Goal: Browse casually: Explore the website without a specific task or goal

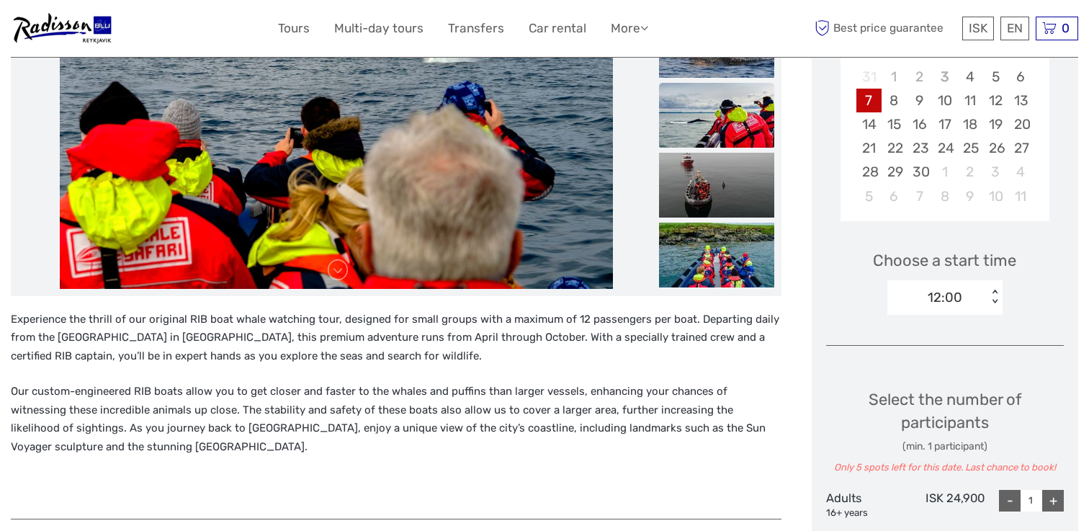
scroll to position [308, 0]
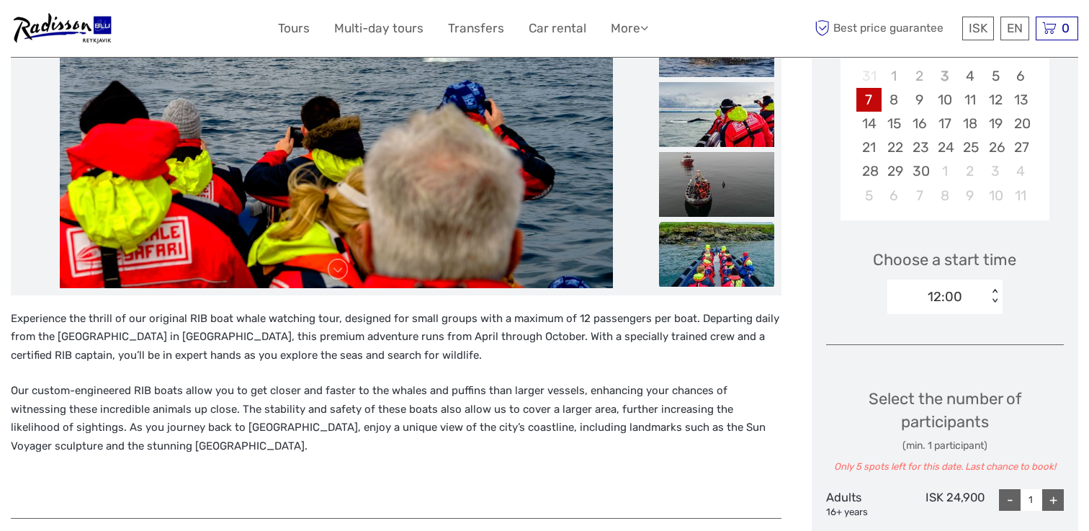
click at [733, 252] on img at bounding box center [716, 254] width 115 height 65
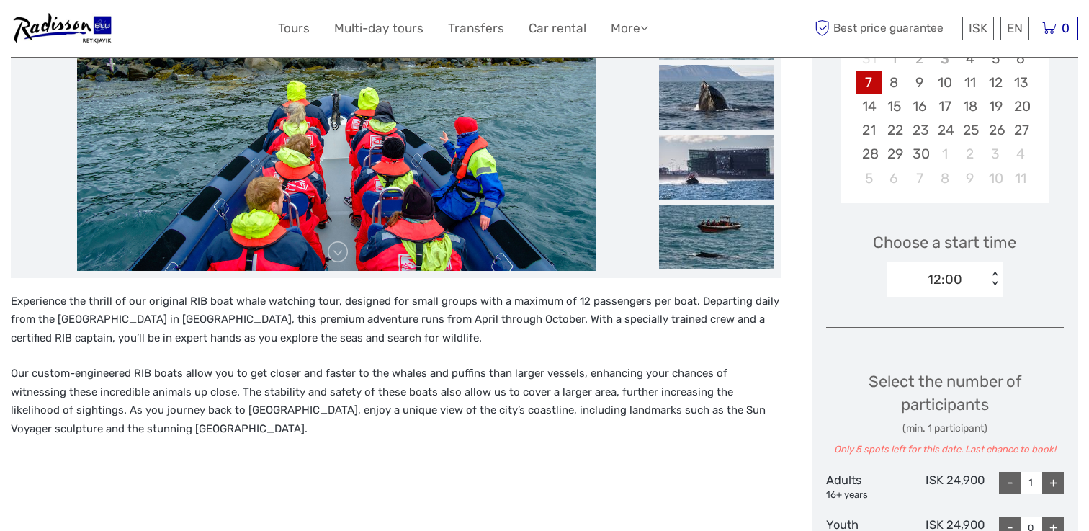
scroll to position [327, 0]
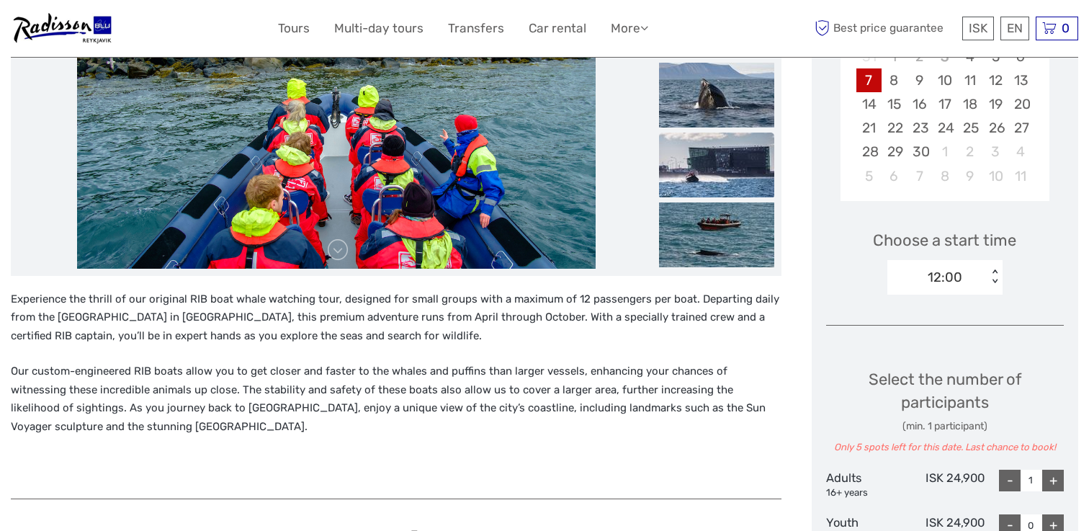
click at [692, 135] on img at bounding box center [716, 165] width 115 height 65
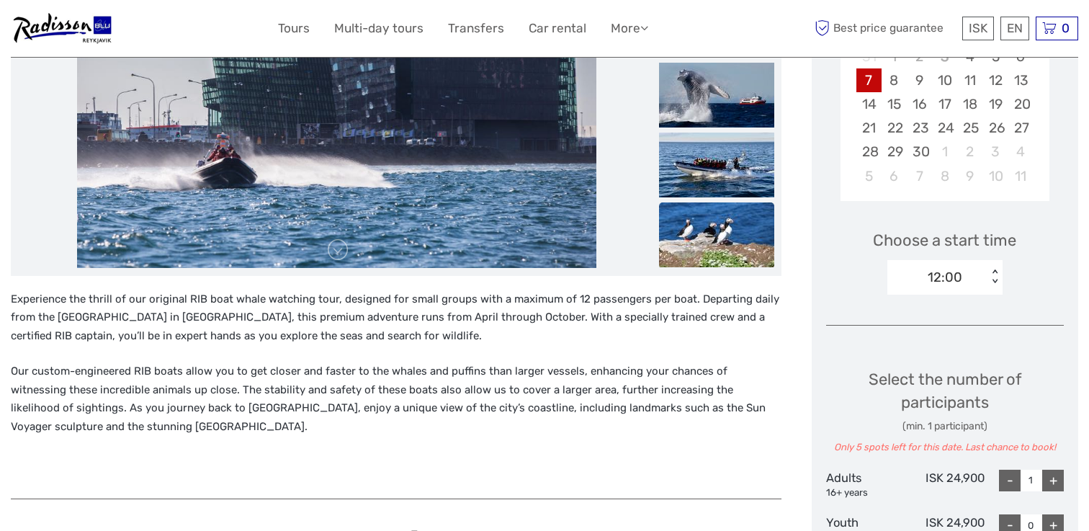
click at [712, 228] on img at bounding box center [716, 234] width 115 height 65
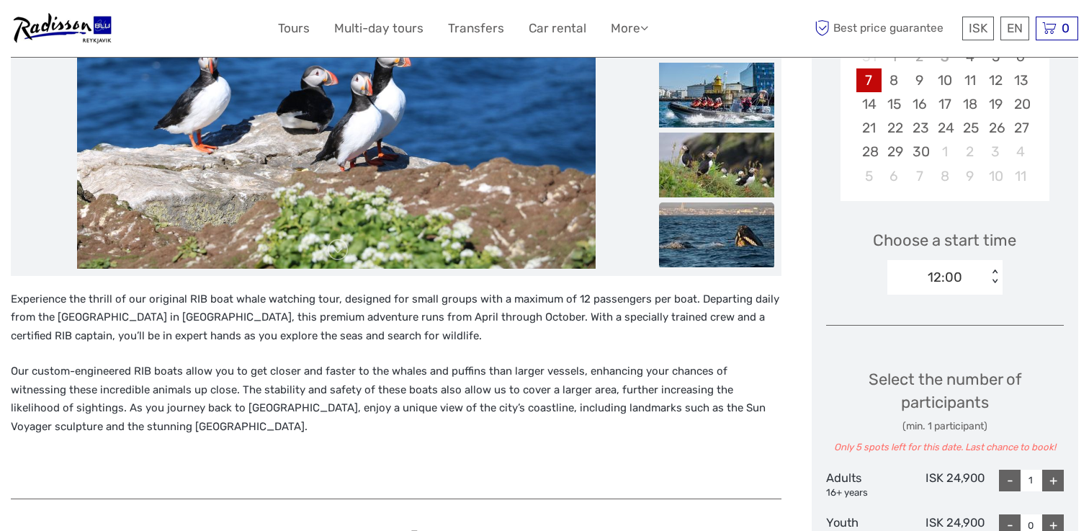
click at [712, 209] on img at bounding box center [716, 234] width 115 height 65
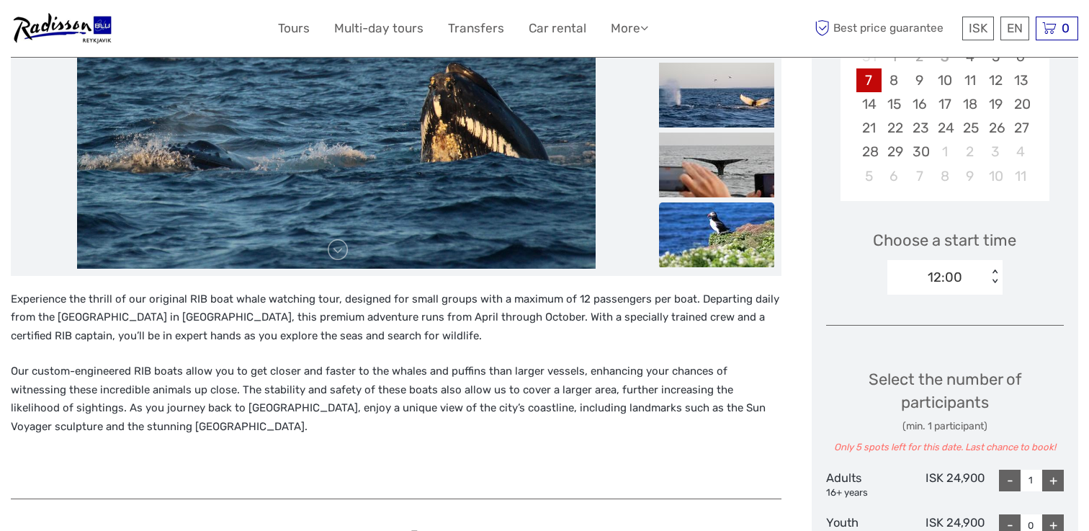
click at [715, 224] on img at bounding box center [716, 234] width 115 height 65
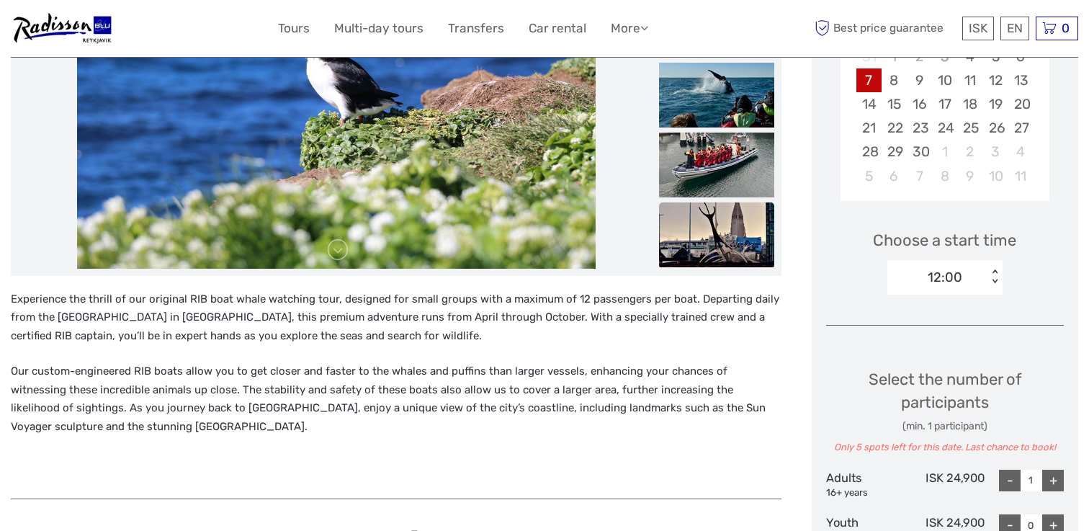
click at [715, 226] on img at bounding box center [716, 234] width 115 height 65
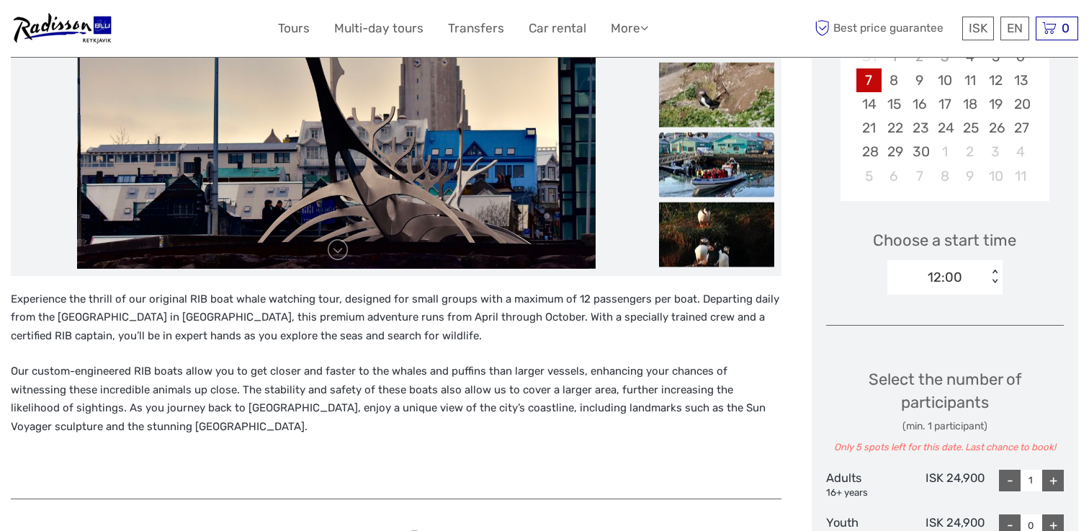
click at [715, 161] on img at bounding box center [716, 164] width 115 height 65
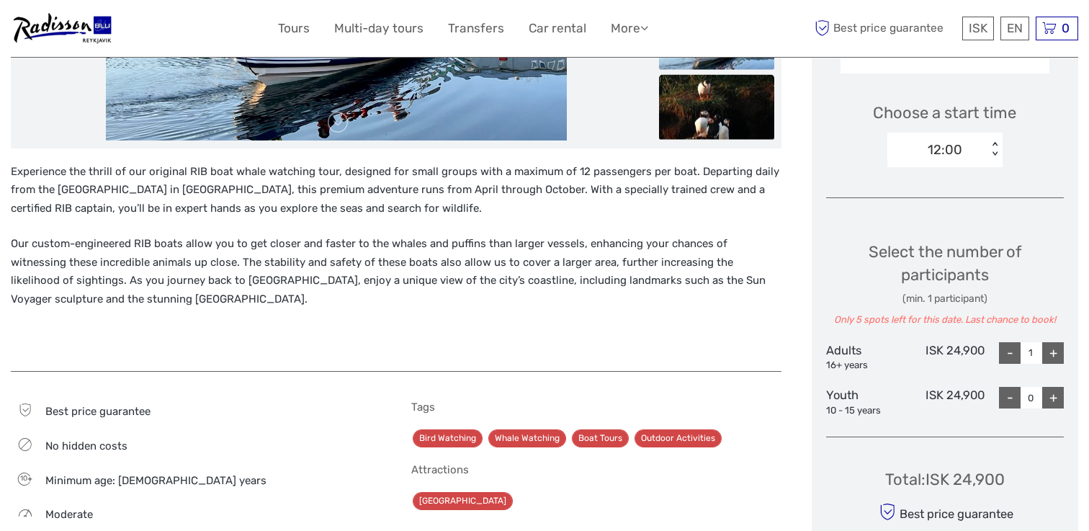
scroll to position [457, 0]
